Goal: Navigation & Orientation: Find specific page/section

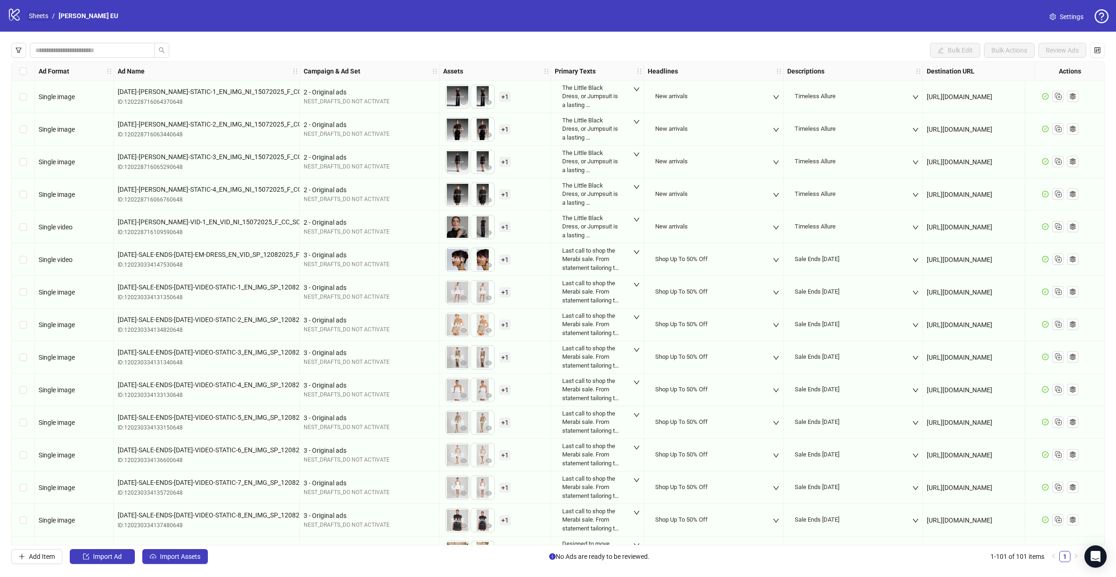
click at [38, 19] on link "Sheets" at bounding box center [38, 16] width 23 height 10
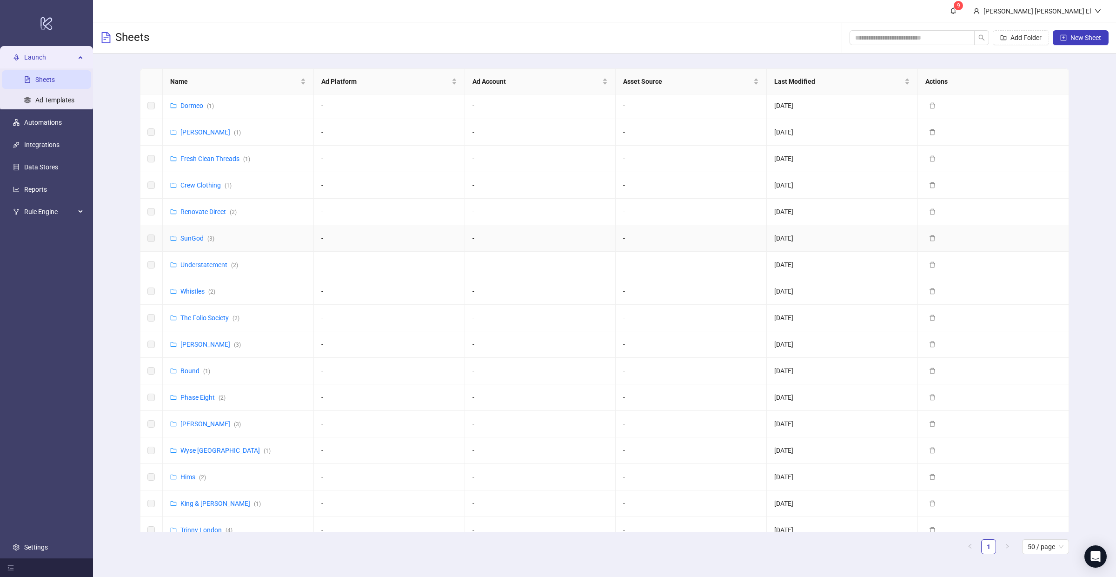
scroll to position [241, 0]
click at [207, 426] on link "Nadine Merabi ( 3 )" at bounding box center [210, 422] width 60 height 7
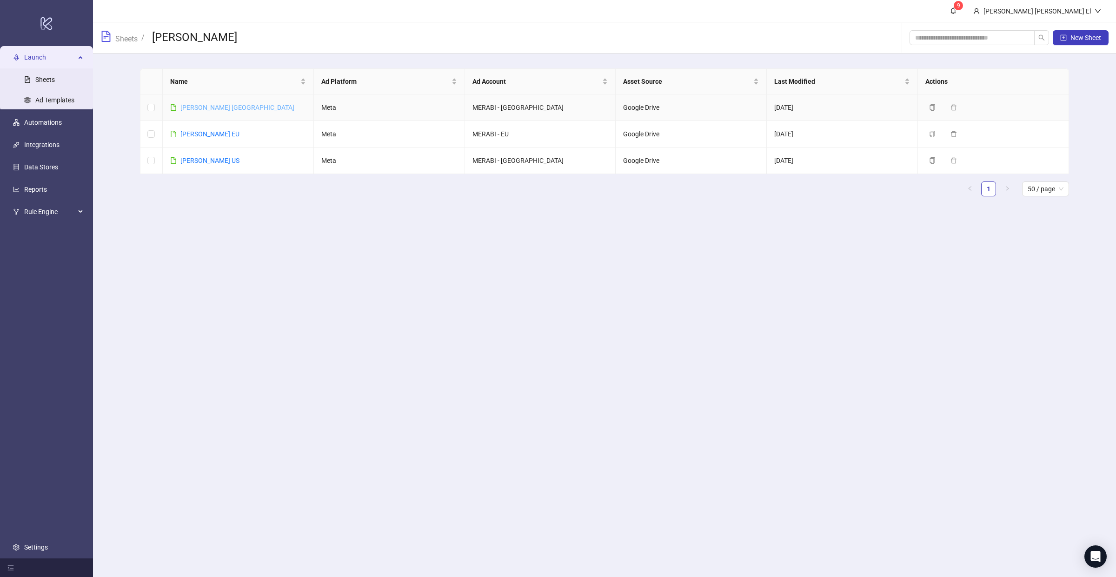
click at [211, 107] on link "Nadine Merabi UK" at bounding box center [237, 107] width 114 height 7
